Goal: Task Accomplishment & Management: Manage account settings

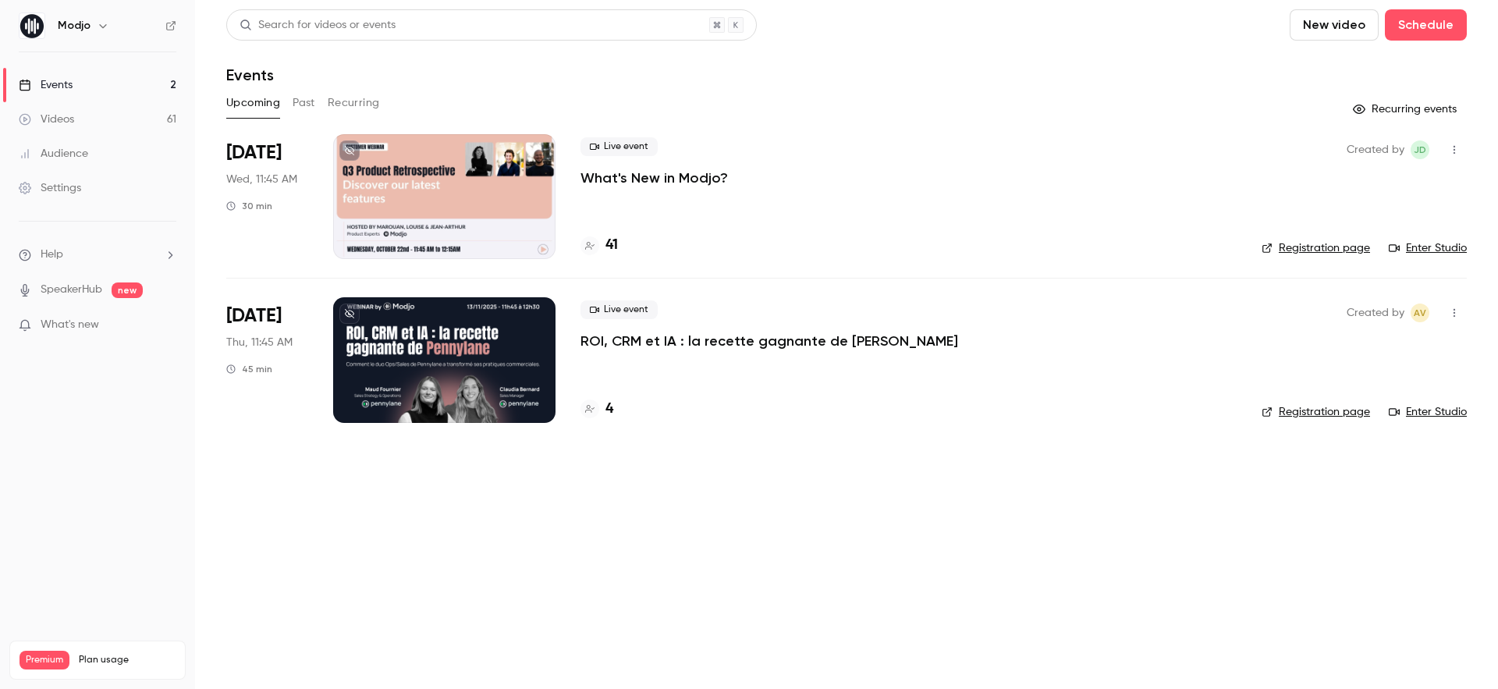
click at [307, 94] on button "Past" at bounding box center [304, 103] width 23 height 25
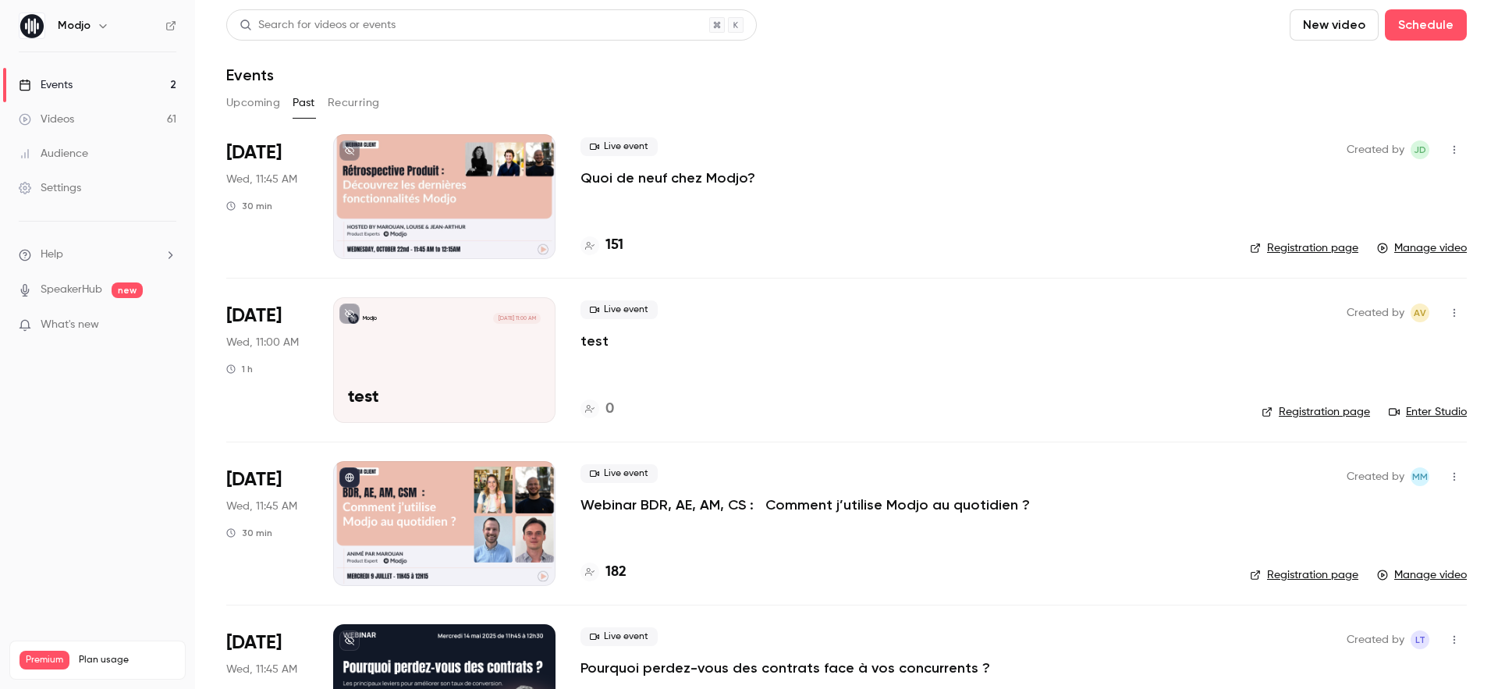
click at [634, 167] on div "Live event Quoi de neuf chez Modjo?" at bounding box center [903, 162] width 645 height 50
click at [634, 176] on p "Quoi de neuf chez Modjo?" at bounding box center [668, 178] width 175 height 19
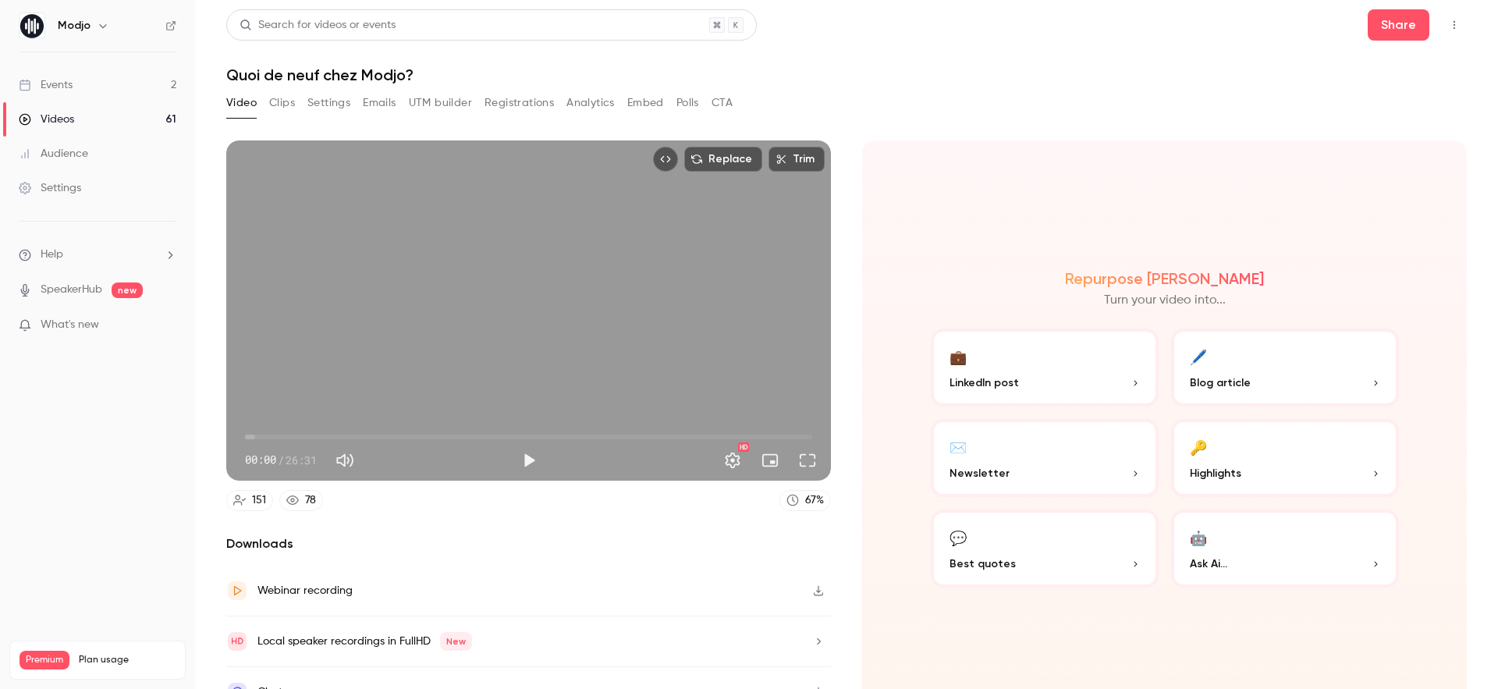
click at [562, 102] on div "Video Clips Settings Emails UTM builder Registrations Analytics Embed Polls CTA" at bounding box center [479, 103] width 506 height 25
click at [521, 104] on button "Registrations" at bounding box center [519, 103] width 69 height 25
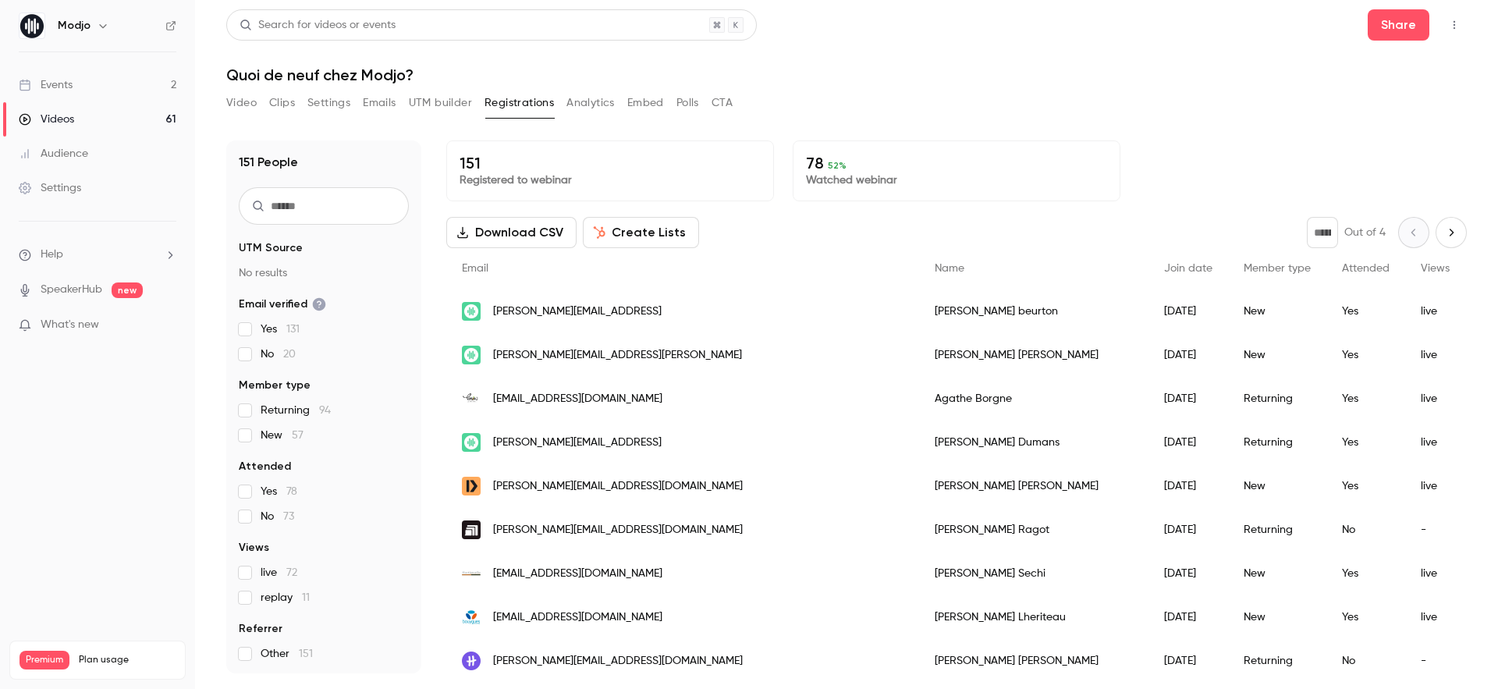
click at [600, 105] on button "Analytics" at bounding box center [591, 103] width 48 height 25
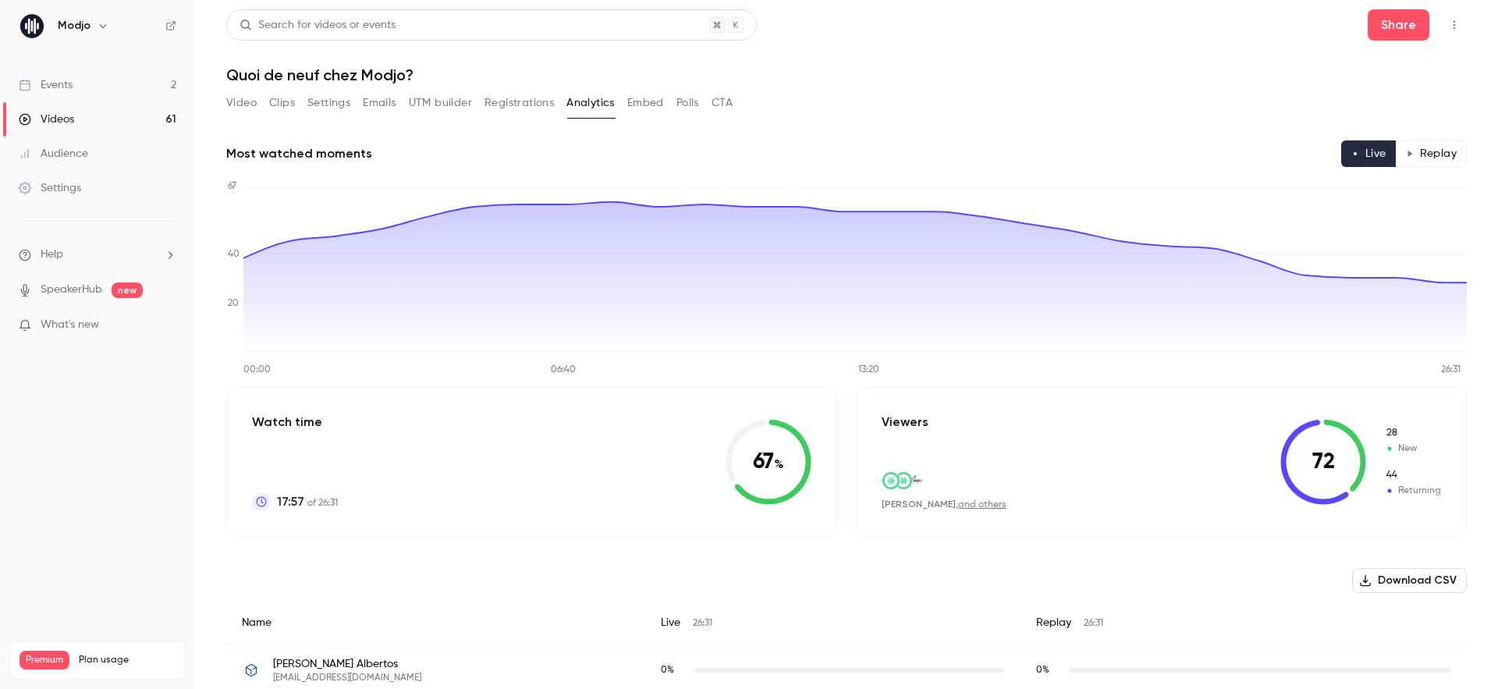
click at [66, 151] on div "Audience" at bounding box center [53, 154] width 69 height 16
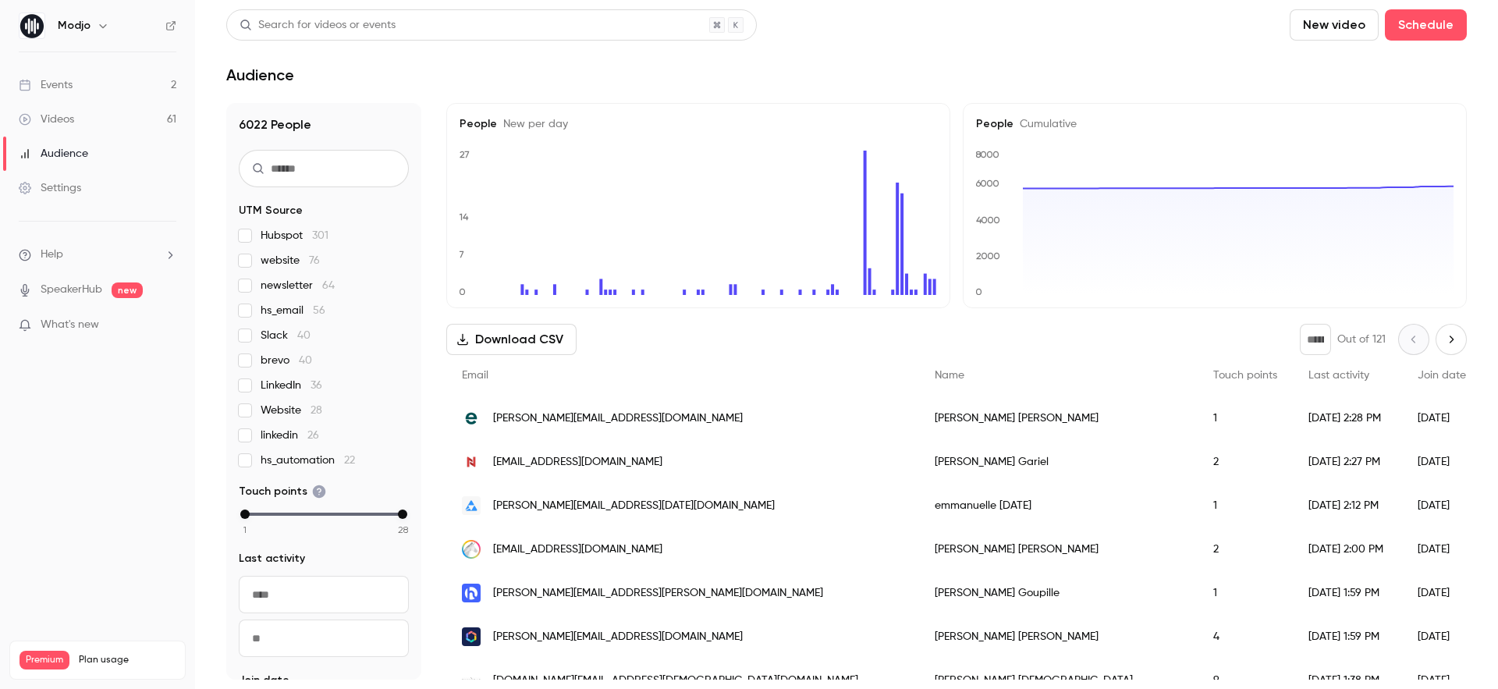
click at [73, 91] on link "Events 2" at bounding box center [97, 85] width 195 height 34
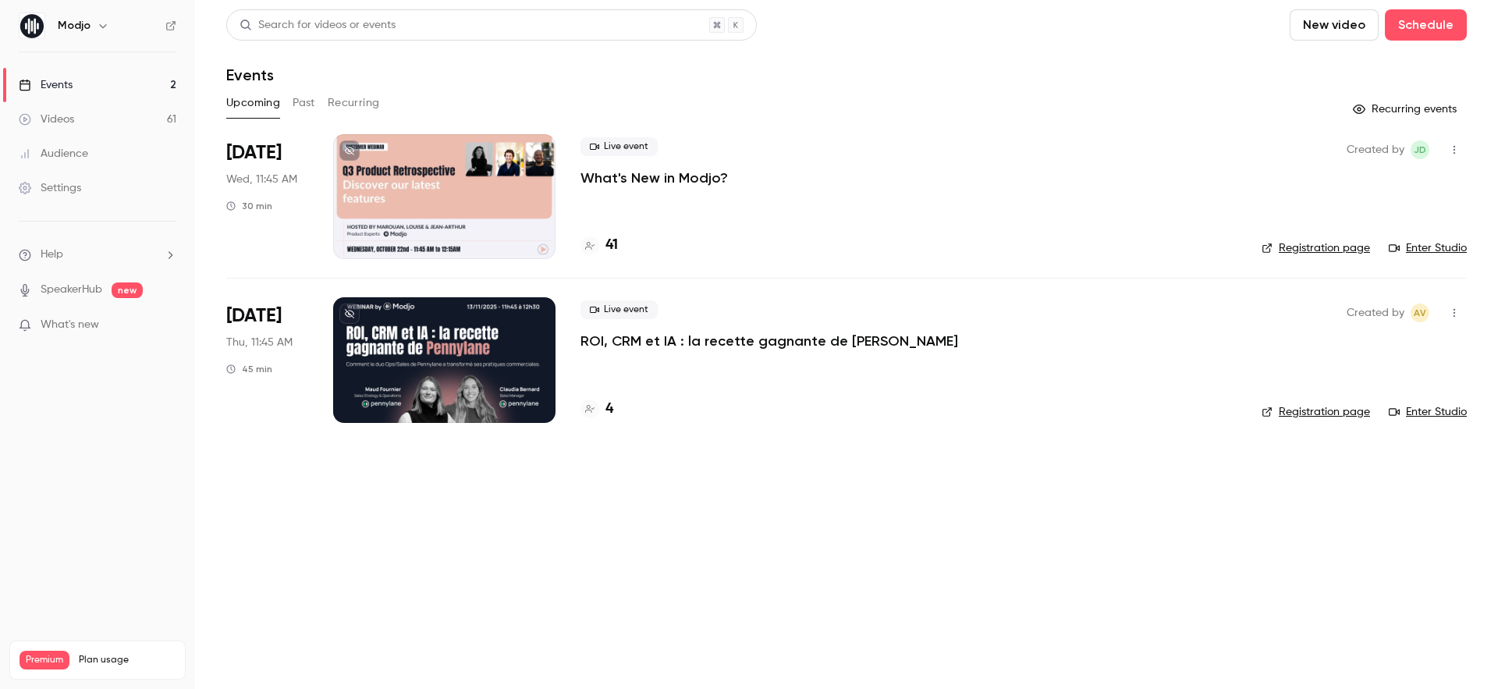
click at [287, 114] on div "Upcoming Past Recurring" at bounding box center [846, 103] width 1241 height 25
click at [303, 100] on button "Past" at bounding box center [304, 103] width 23 height 25
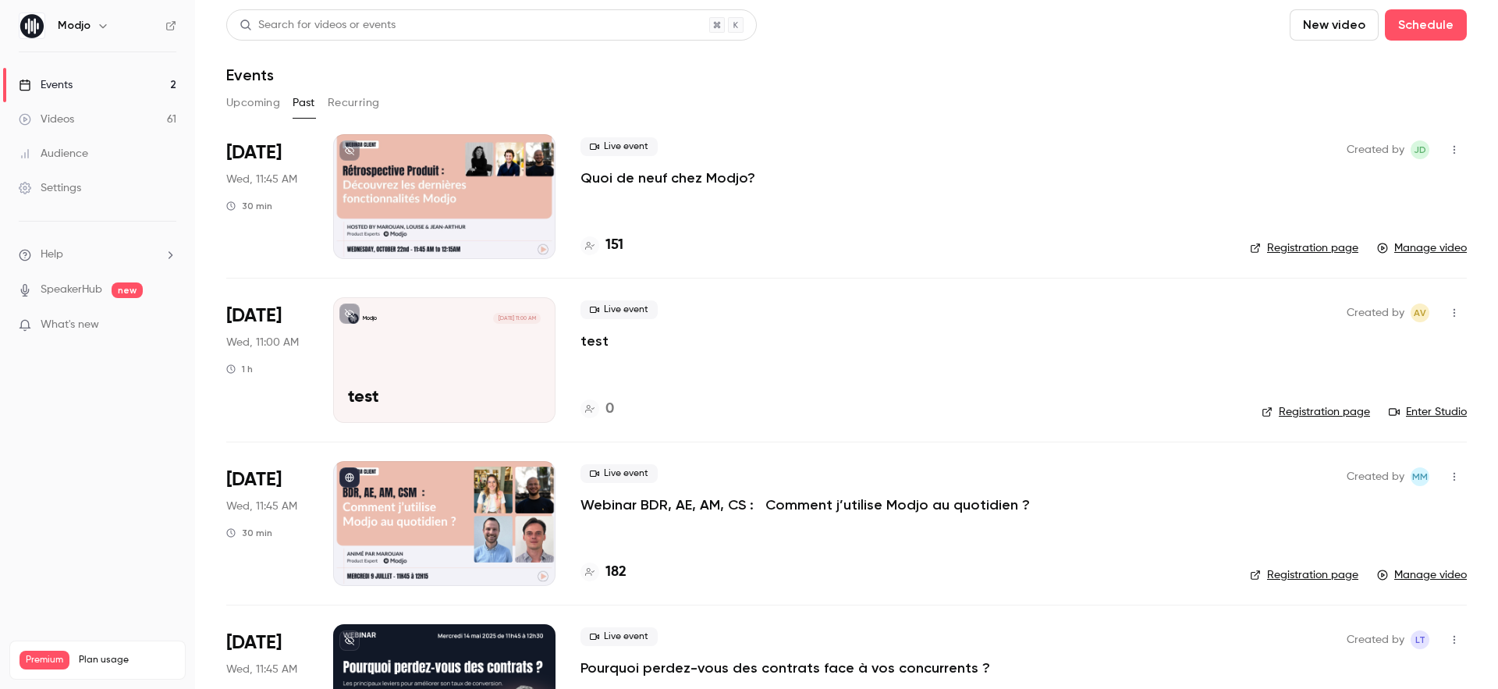
click at [653, 182] on p "Quoi de neuf chez Modjo?" at bounding box center [668, 178] width 175 height 19
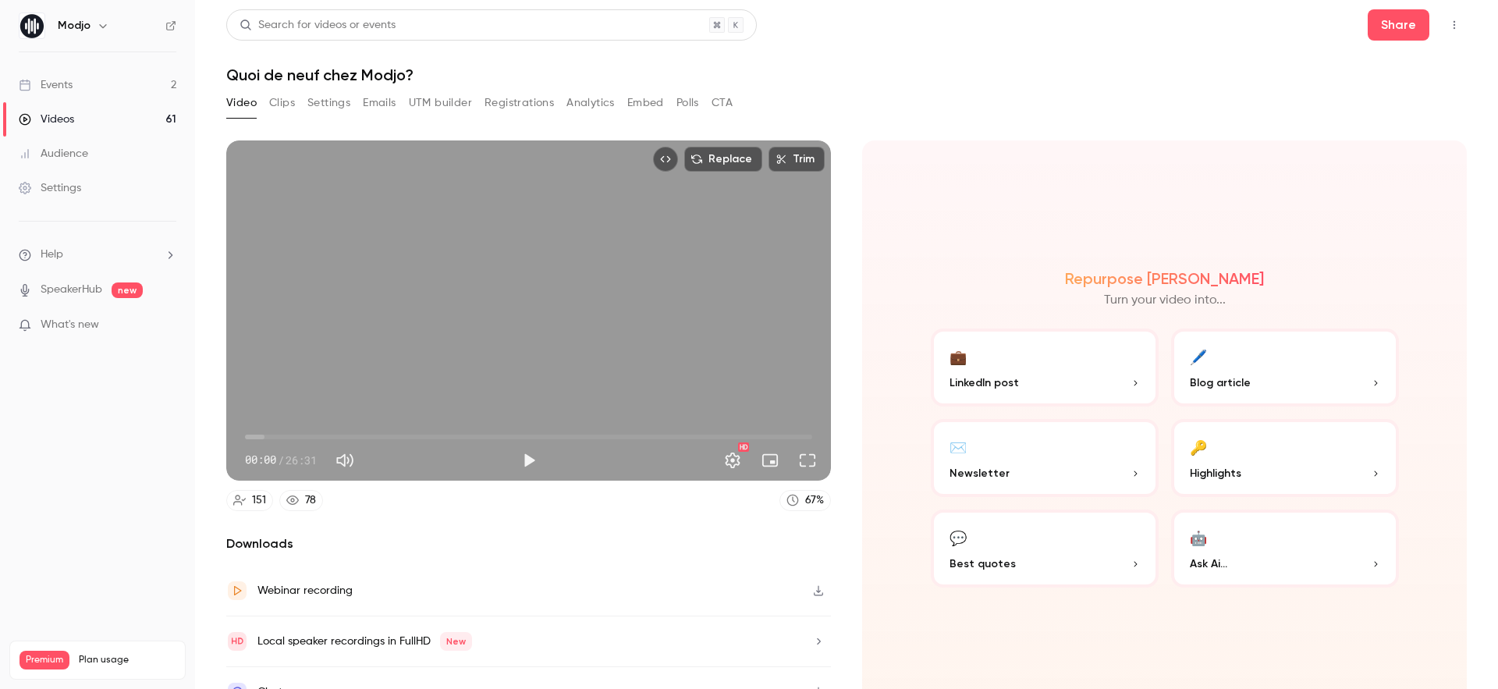
click at [500, 105] on button "Registrations" at bounding box center [519, 103] width 69 height 25
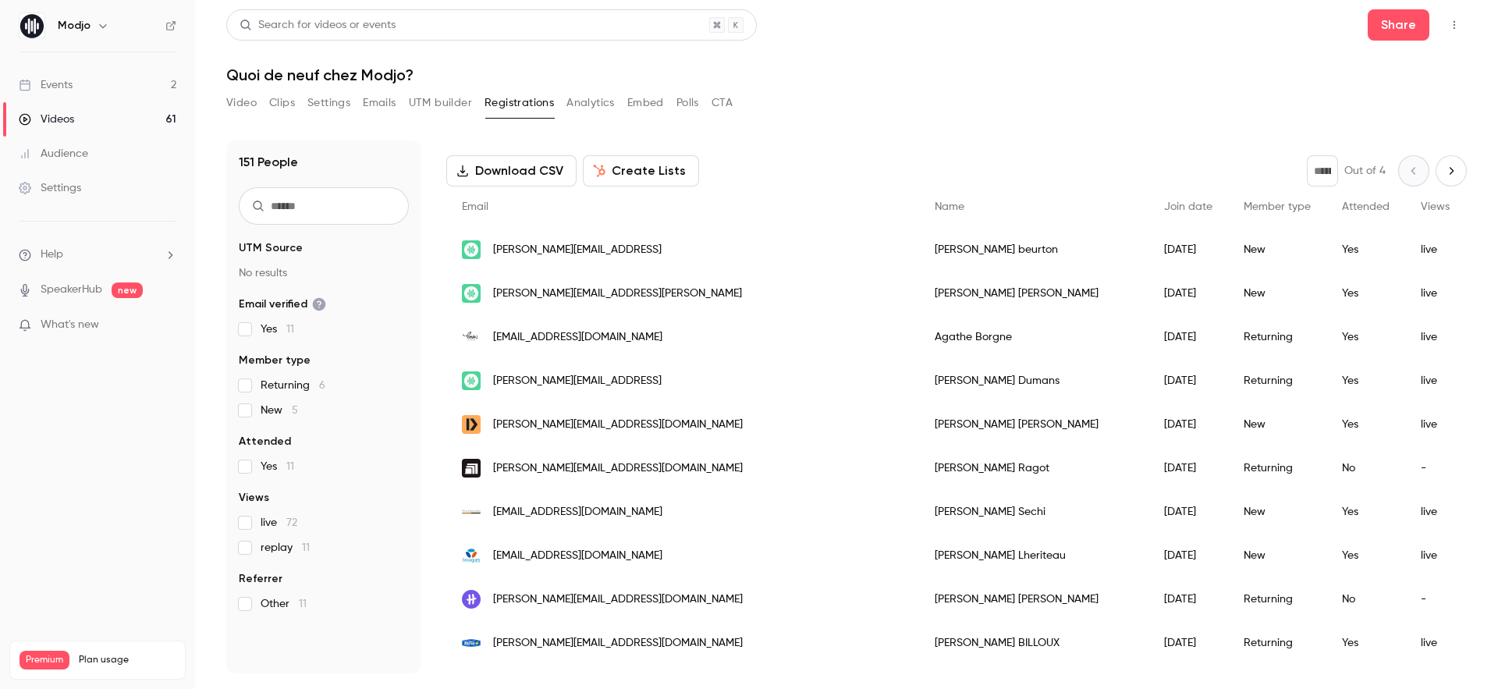
scroll to position [12, 0]
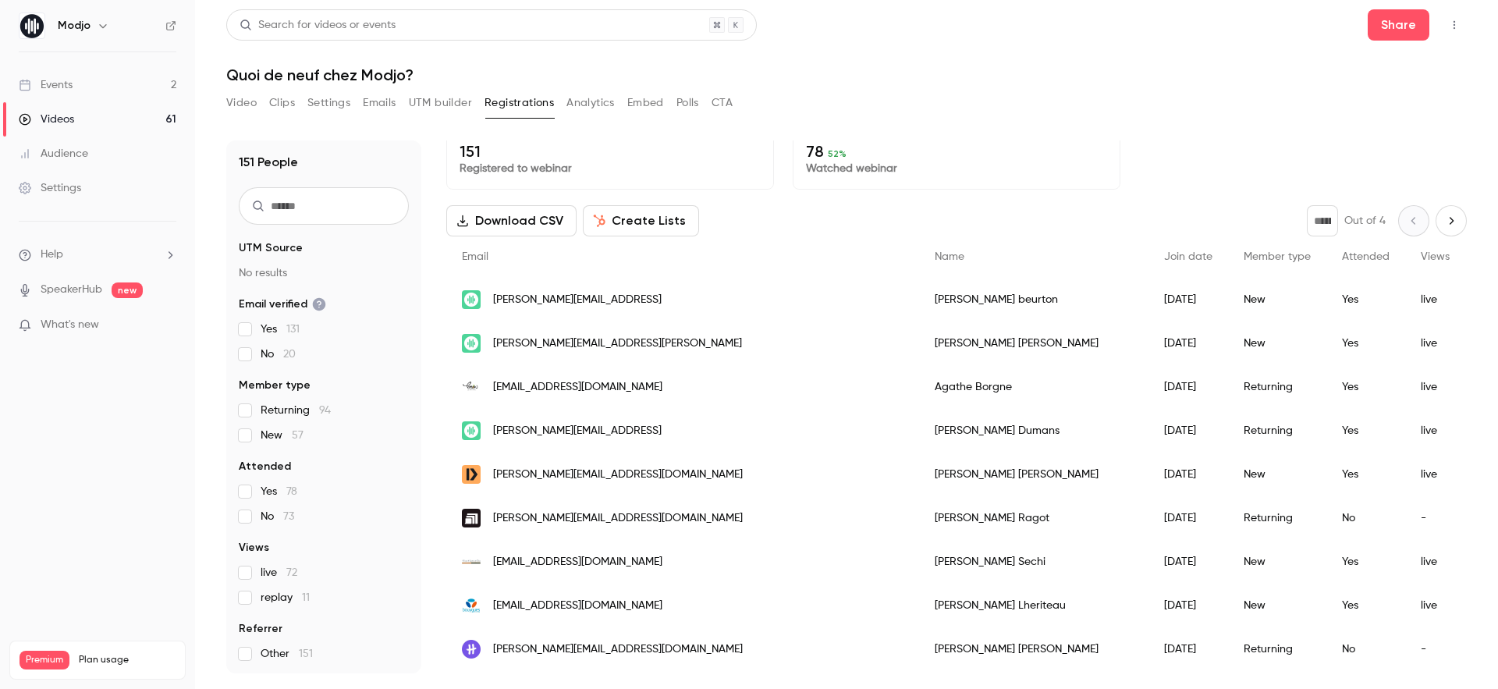
click at [538, 148] on p "151" at bounding box center [610, 151] width 301 height 19
click at [514, 215] on button "Download CSV" at bounding box center [511, 220] width 130 height 31
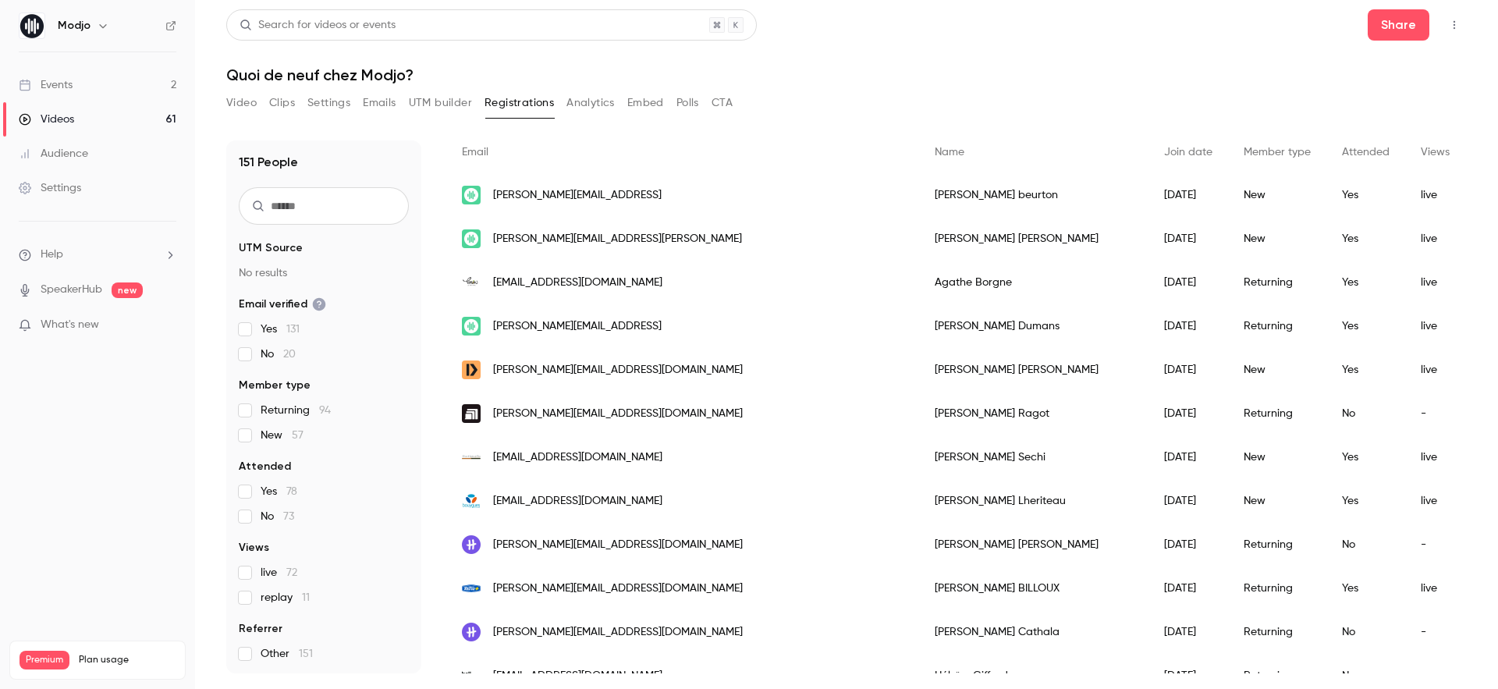
scroll to position [122, 0]
